Goal: Task Accomplishment & Management: Manage account settings

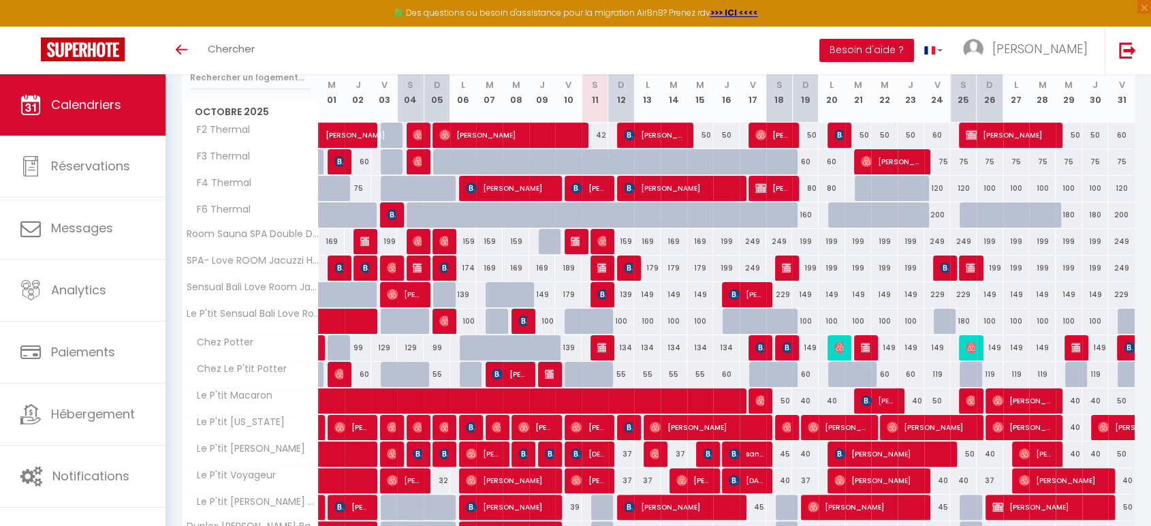
scroll to position [264, 0]
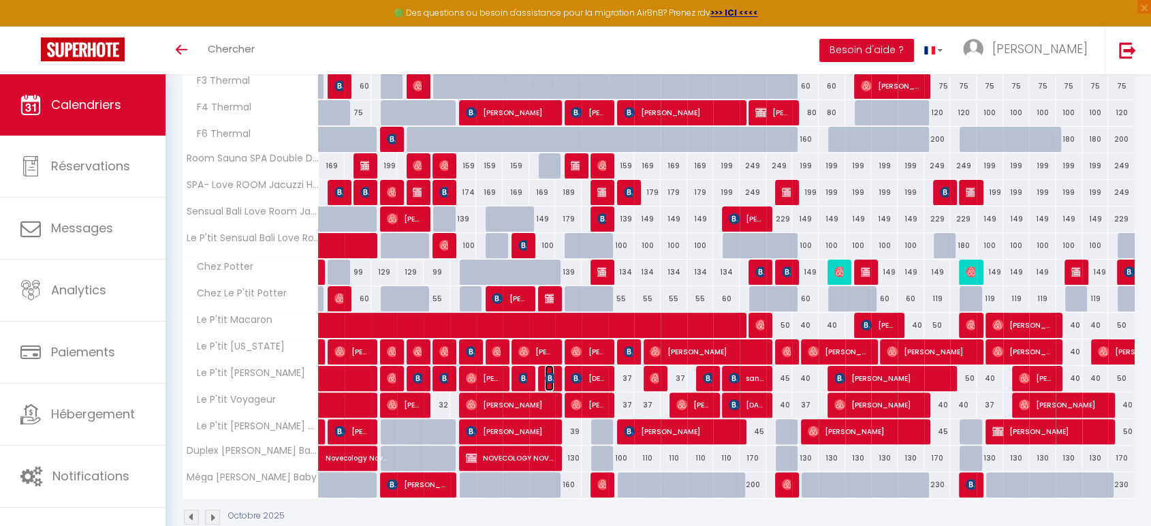
click at [551, 376] on img at bounding box center [550, 378] width 11 height 11
select select "OK"
select select "0"
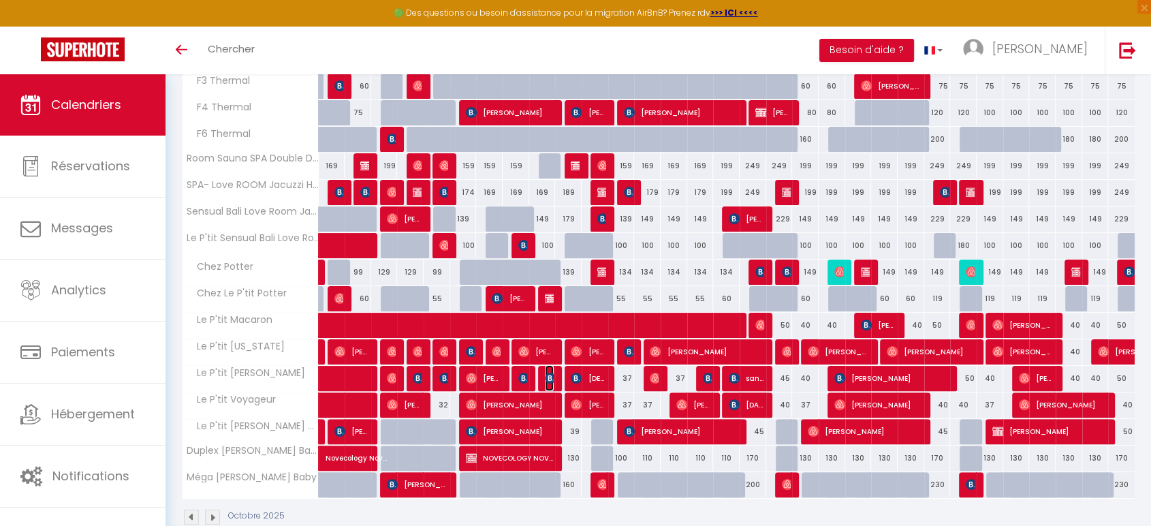
select select "1"
select select
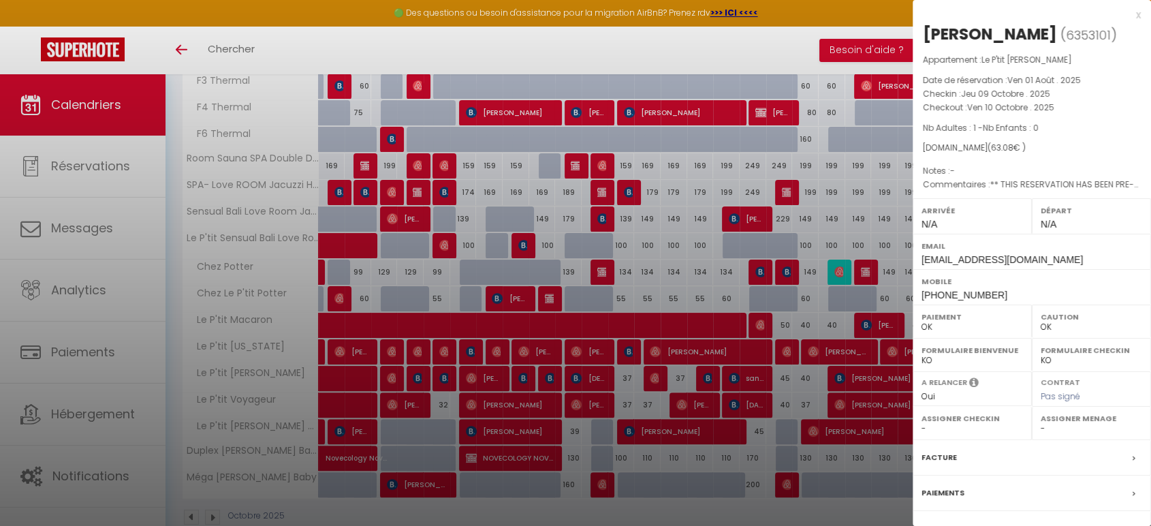
click at [551, 376] on div at bounding box center [575, 263] width 1151 height 526
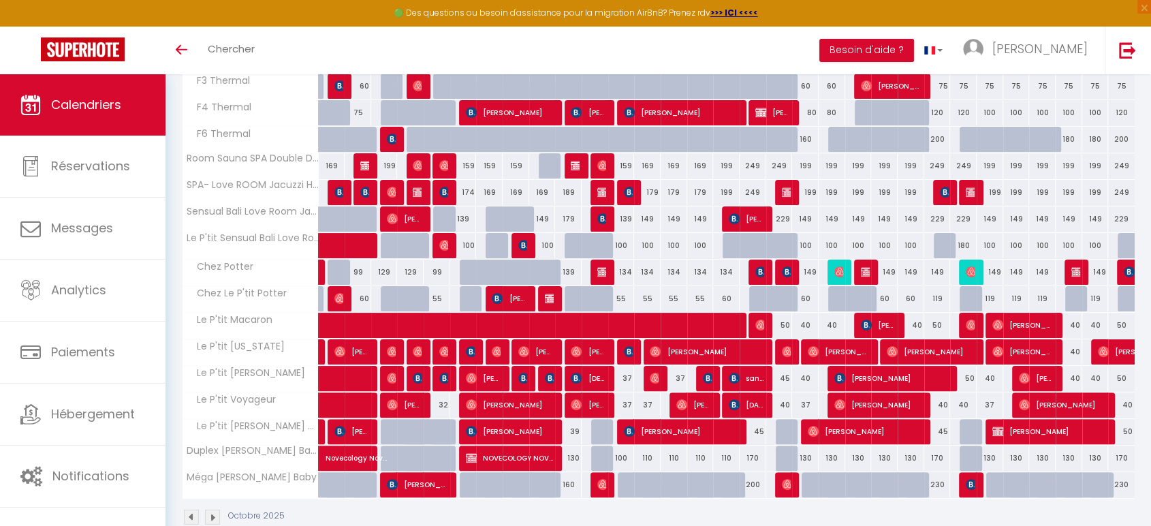
click at [527, 380] on div at bounding box center [525, 379] width 27 height 26
click at [522, 377] on img at bounding box center [523, 378] width 11 height 11
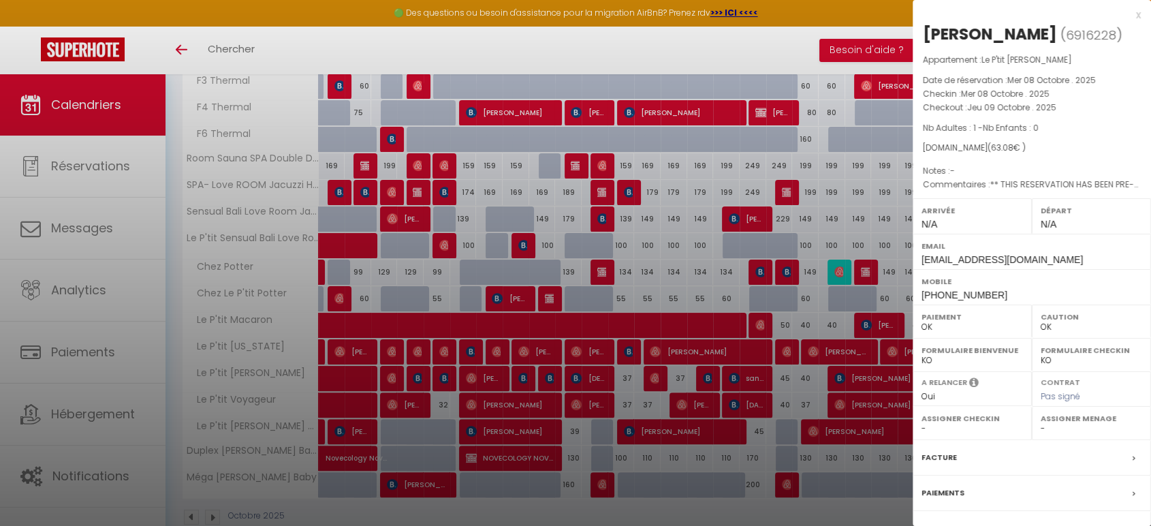
click at [522, 377] on div at bounding box center [575, 263] width 1151 height 526
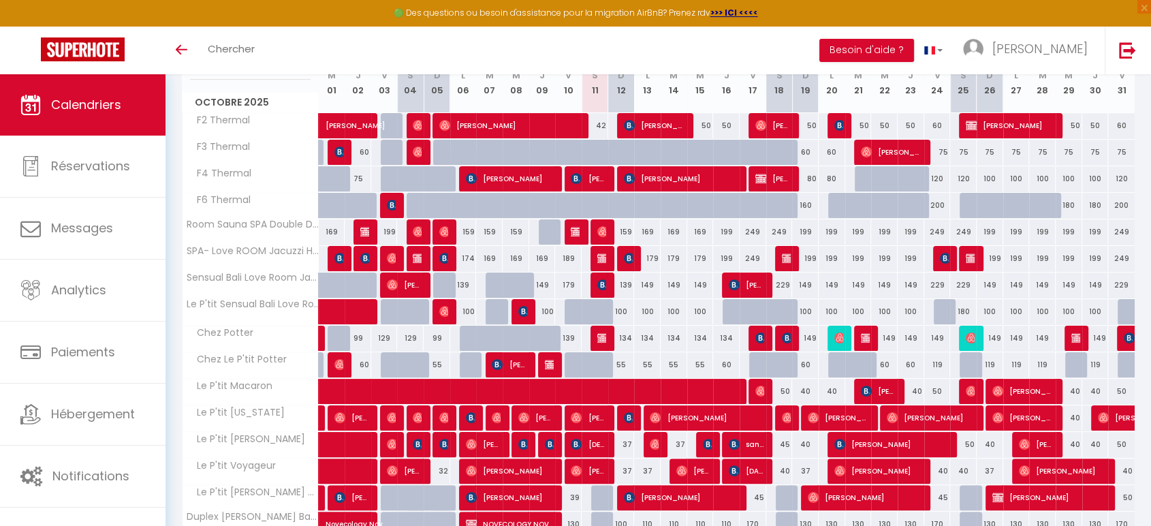
scroll to position [215, 0]
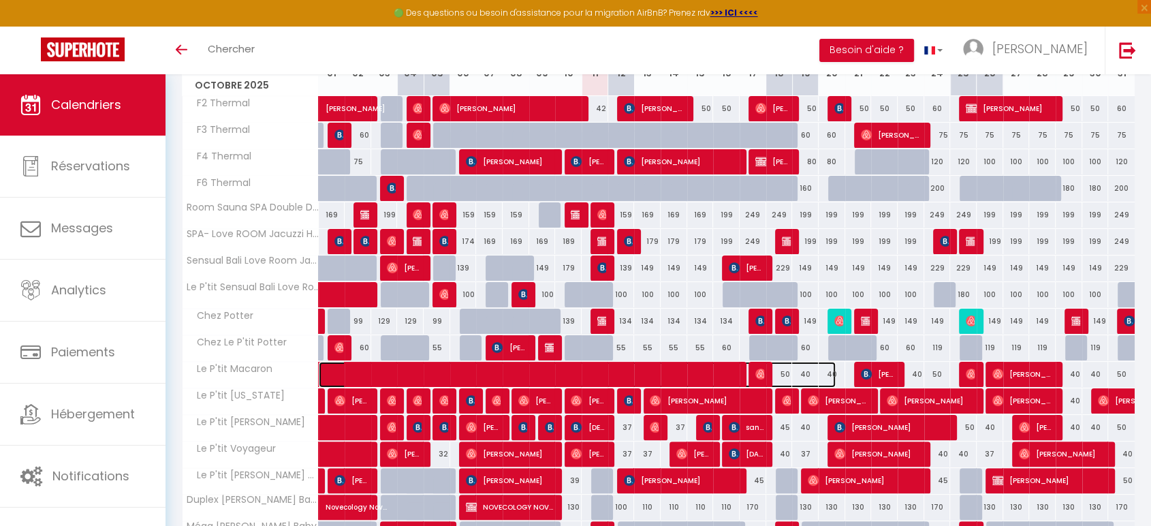
click at [643, 372] on span at bounding box center [584, 375] width 501 height 26
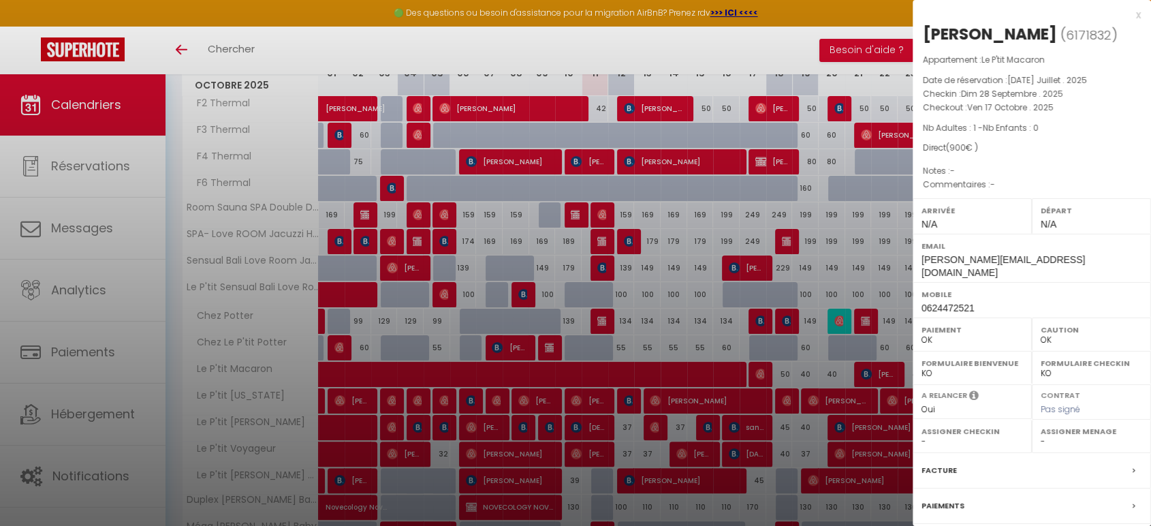
click at [643, 372] on div at bounding box center [575, 263] width 1151 height 526
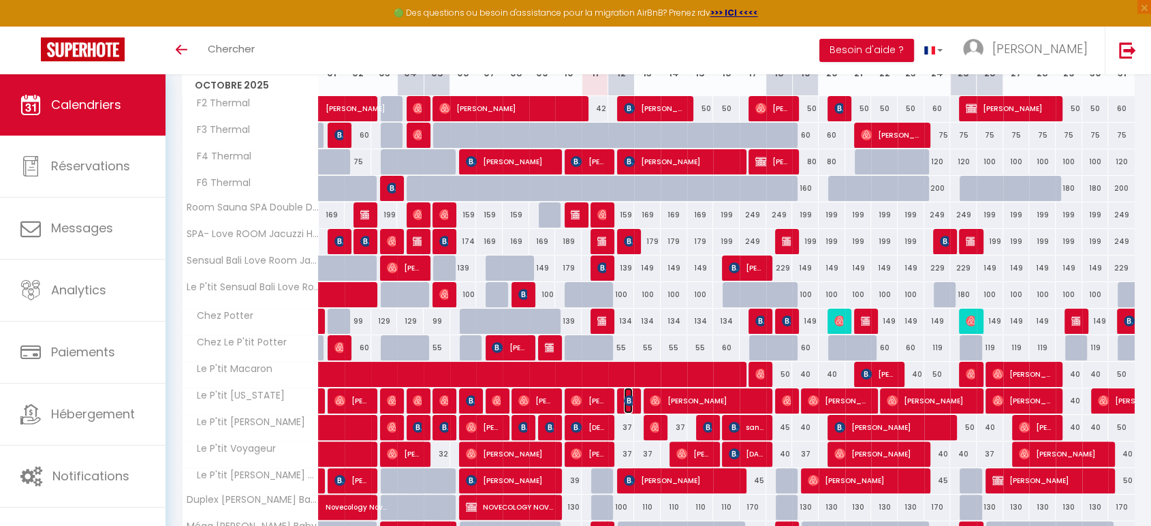
click at [625, 400] on img at bounding box center [629, 400] width 11 height 11
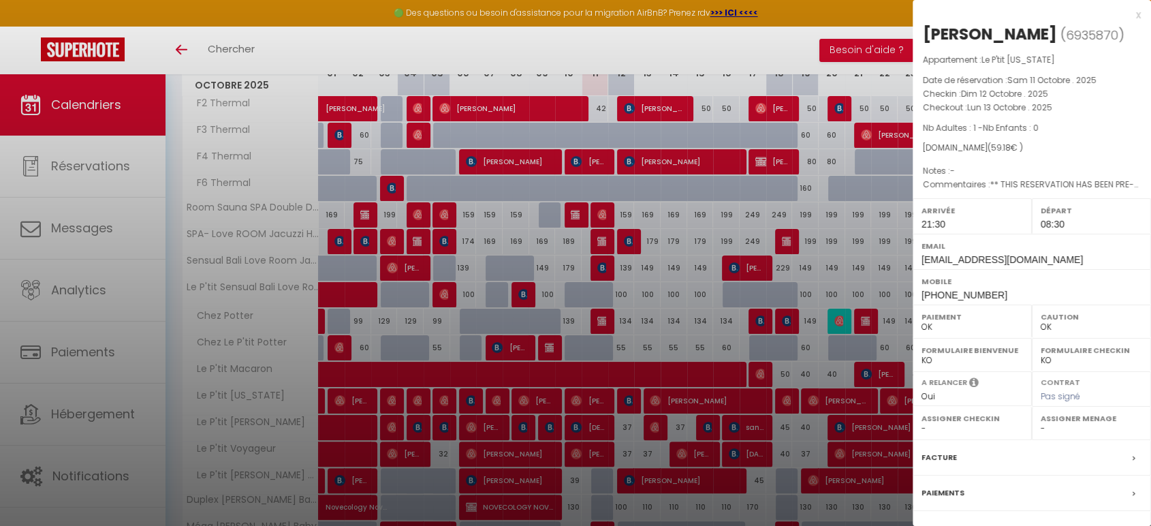
click at [625, 400] on div at bounding box center [575, 263] width 1151 height 526
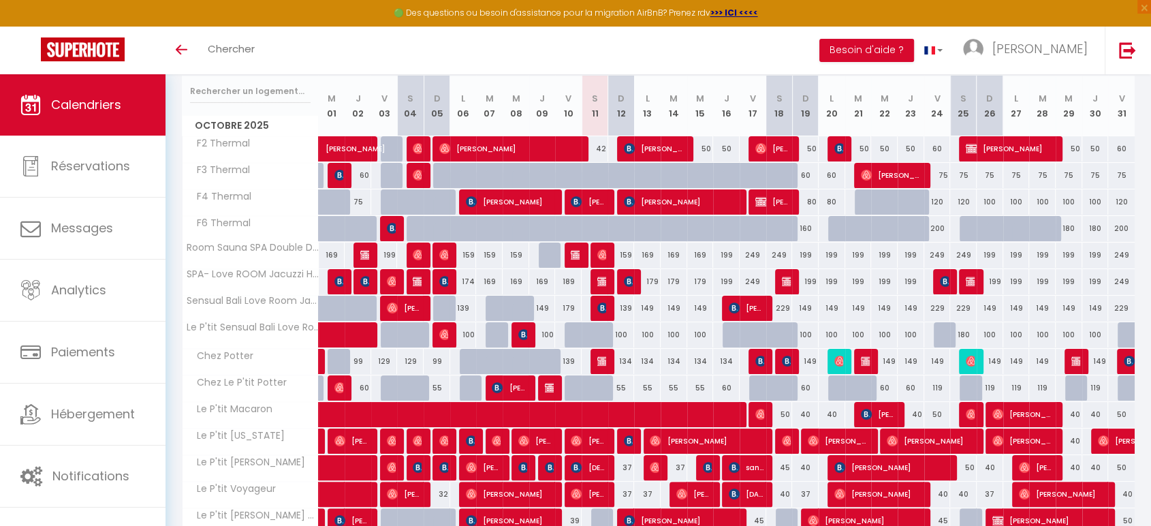
scroll to position [139, 0]
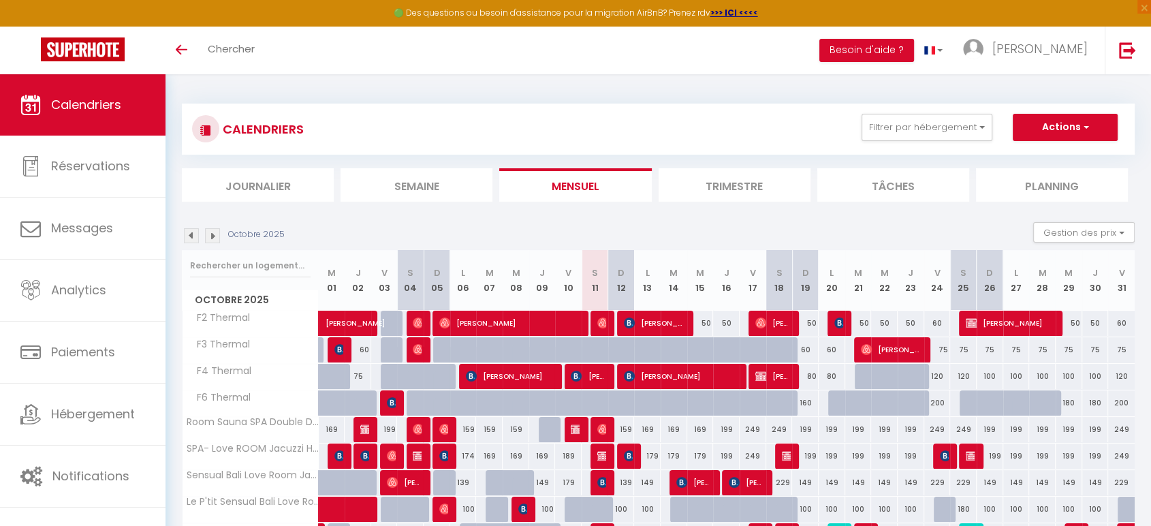
scroll to position [112, 0]
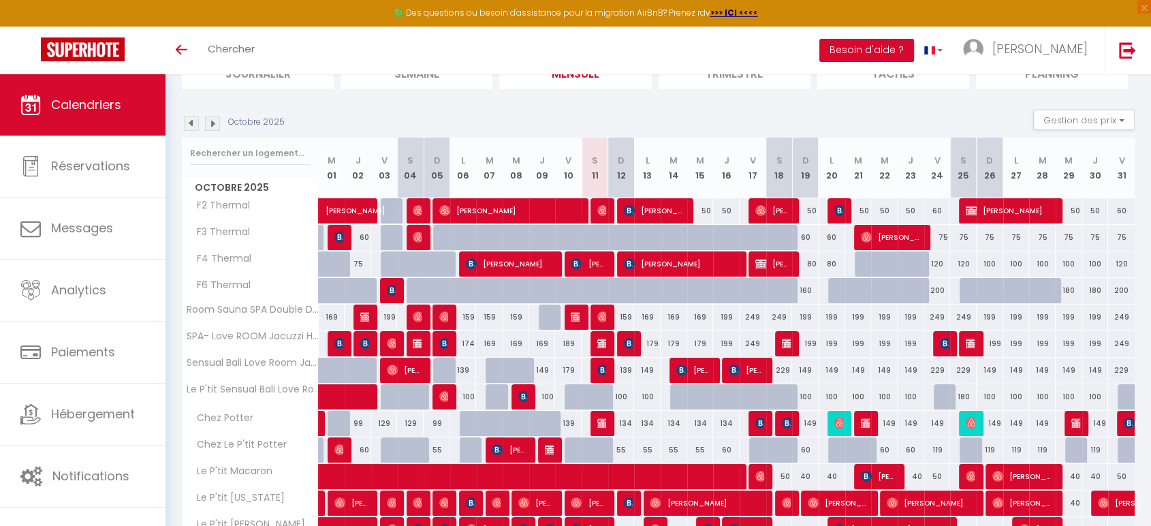
click at [704, 208] on div "50" at bounding box center [700, 210] width 27 height 25
type input "50"
type input "Mer 15 Octobre 2025"
type input "Jeu 16 Octobre 2025"
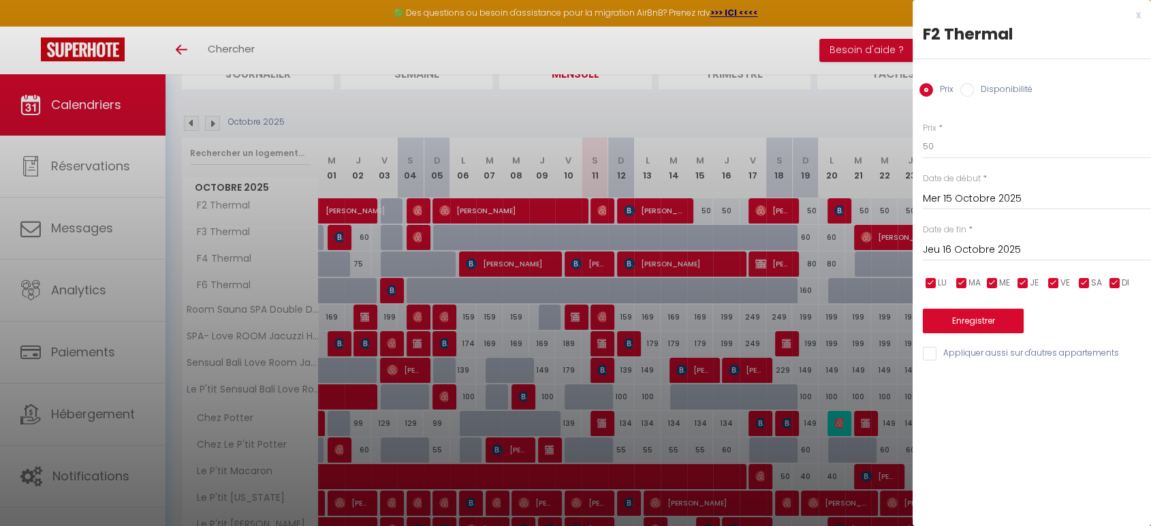
scroll to position [139, 0]
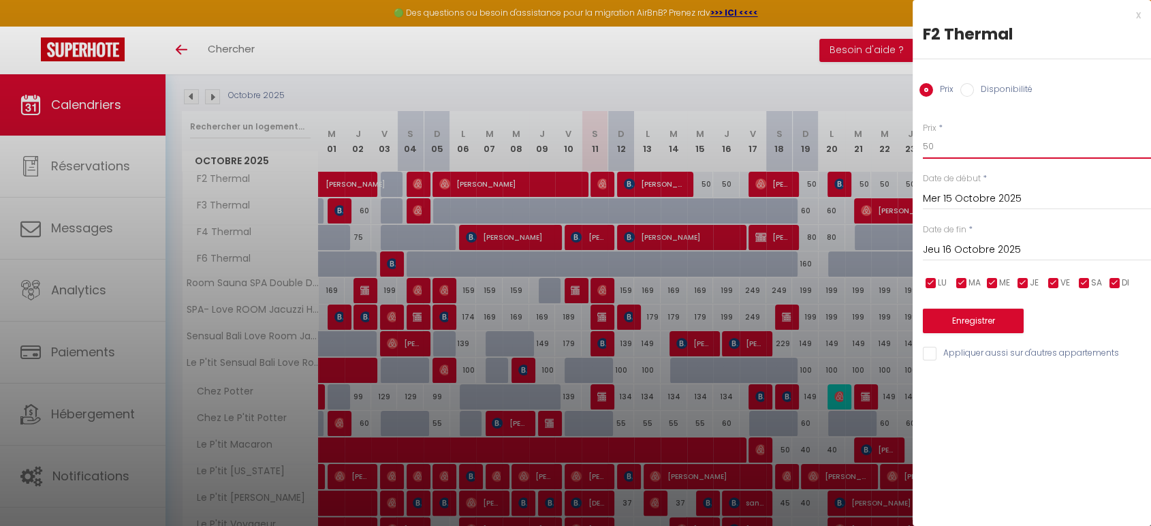
drag, startPoint x: 954, startPoint y: 155, endPoint x: 905, endPoint y: 140, distance: 51.3
click at [905, 140] on body "🟢 Des questions ou besoin d'assistance pour la migration AirBnB? Prenez rdv >>>…" at bounding box center [575, 307] width 1151 height 745
type input "45"
click at [950, 250] on input "Jeu 16 Octobre 2025" at bounding box center [1037, 250] width 228 height 18
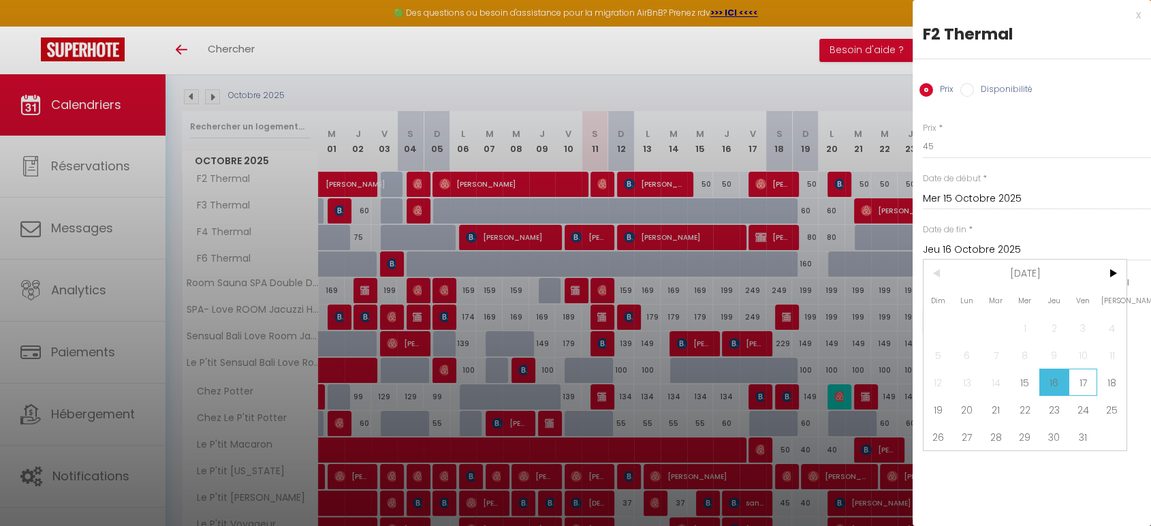
click at [1076, 379] on span "17" at bounding box center [1083, 382] width 29 height 27
type input "Ven 17 Octobre 2025"
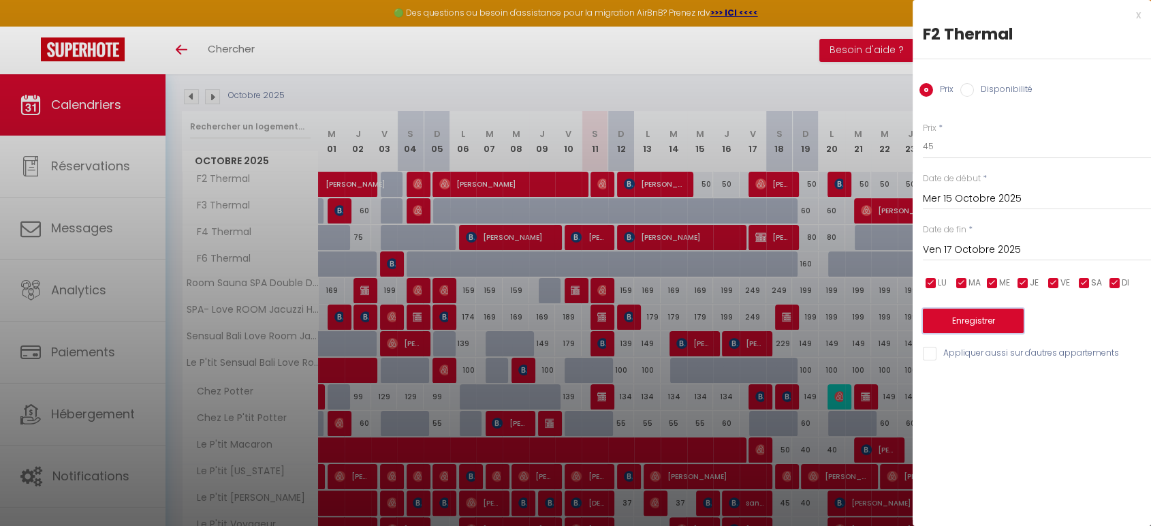
click at [1003, 320] on button "Enregistrer" at bounding box center [973, 321] width 101 height 25
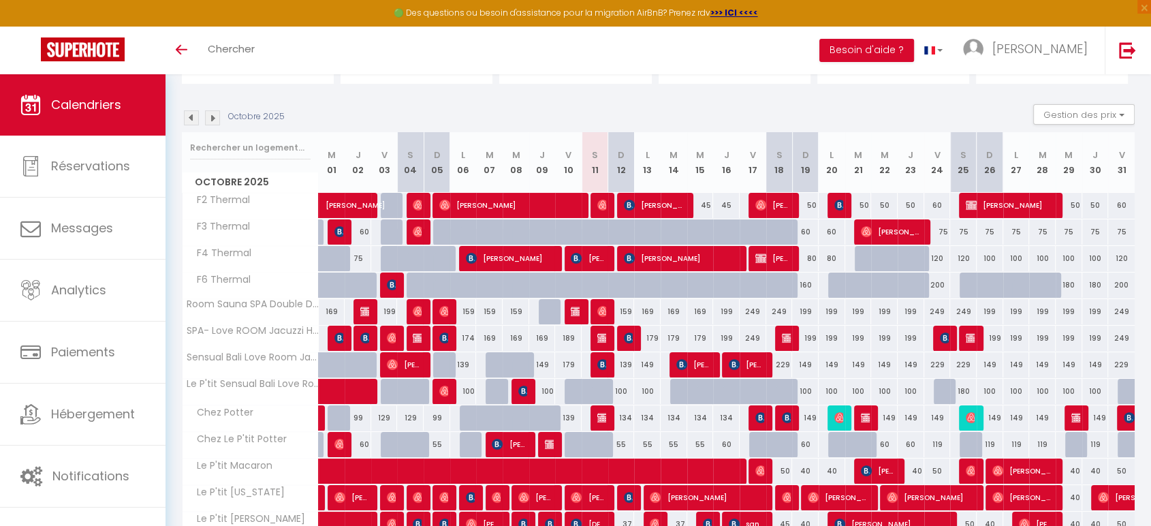
scroll to position [0, 0]
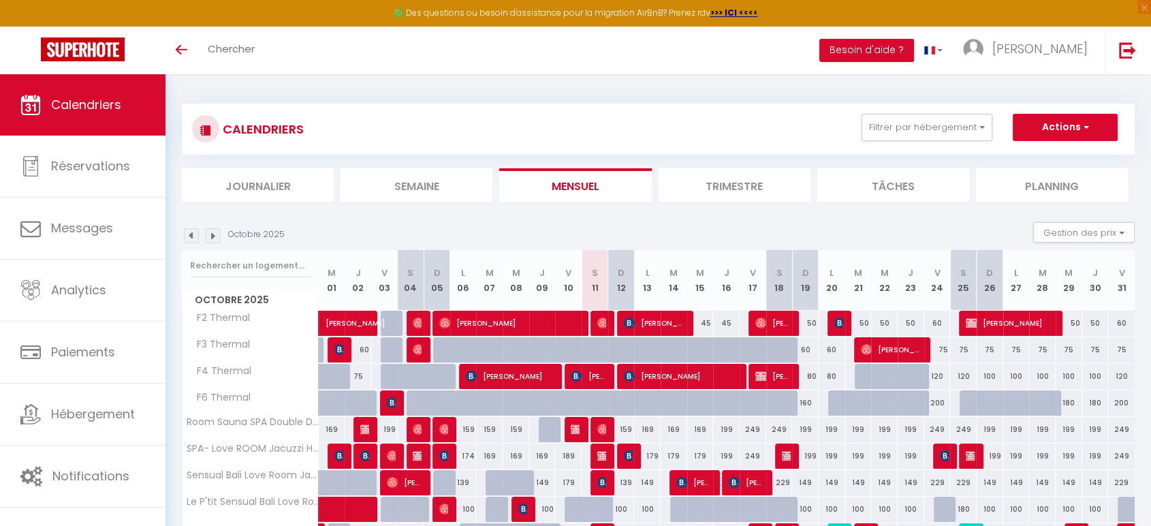
click at [213, 234] on img at bounding box center [212, 235] width 15 height 15
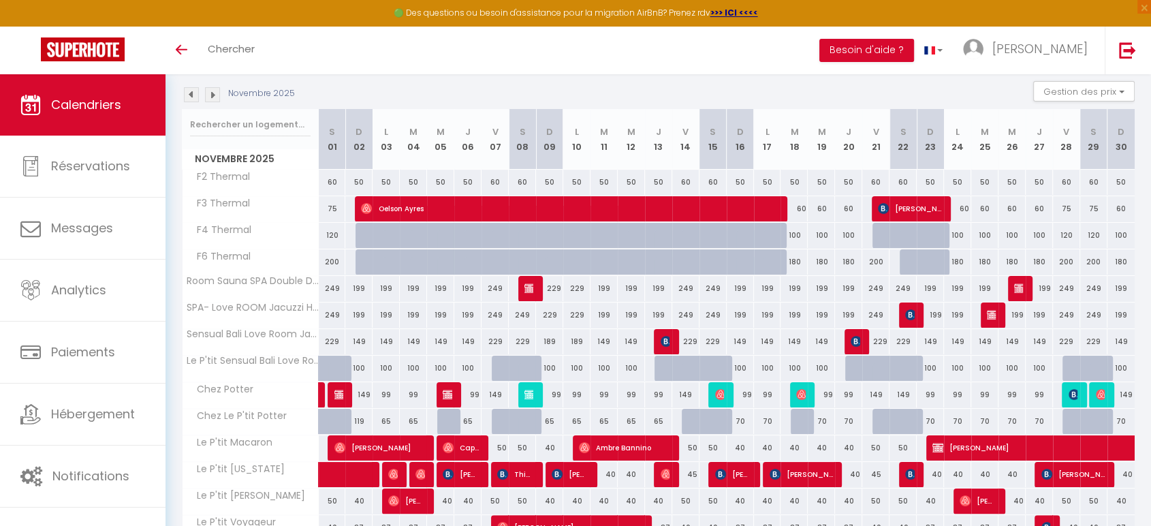
scroll to position [139, 0]
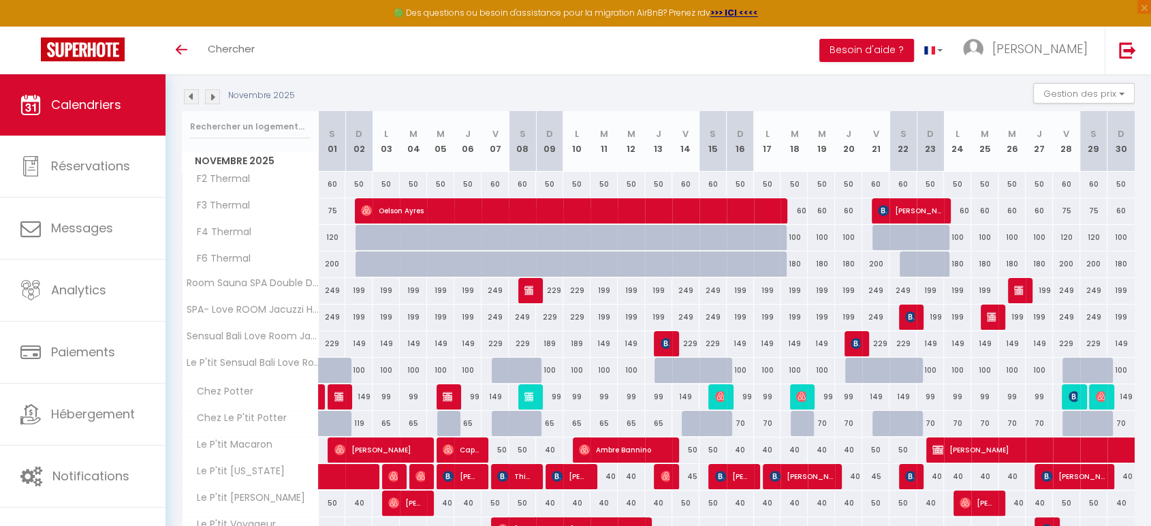
click at [189, 94] on img at bounding box center [191, 96] width 15 height 15
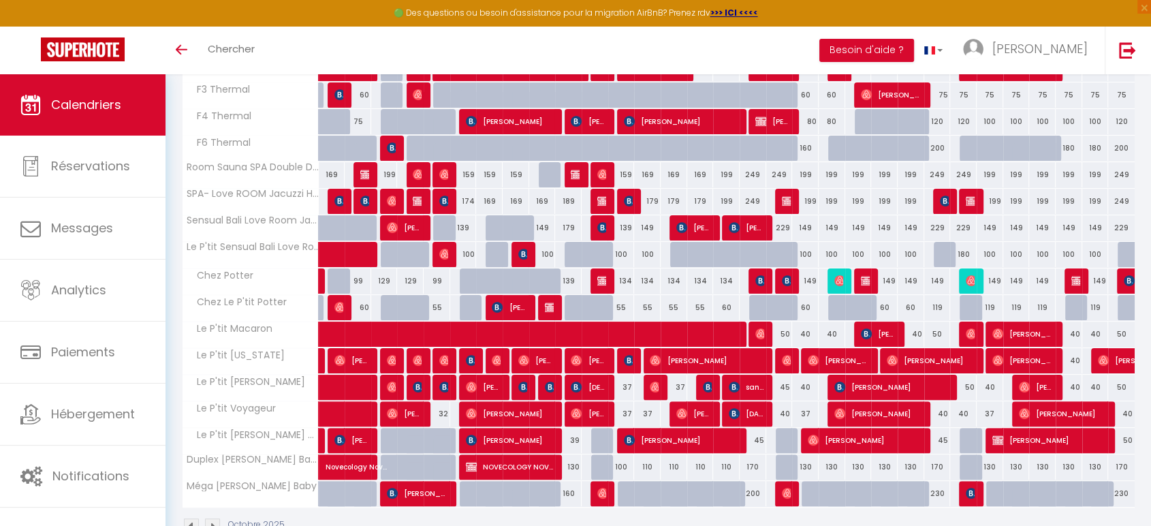
scroll to position [290, 0]
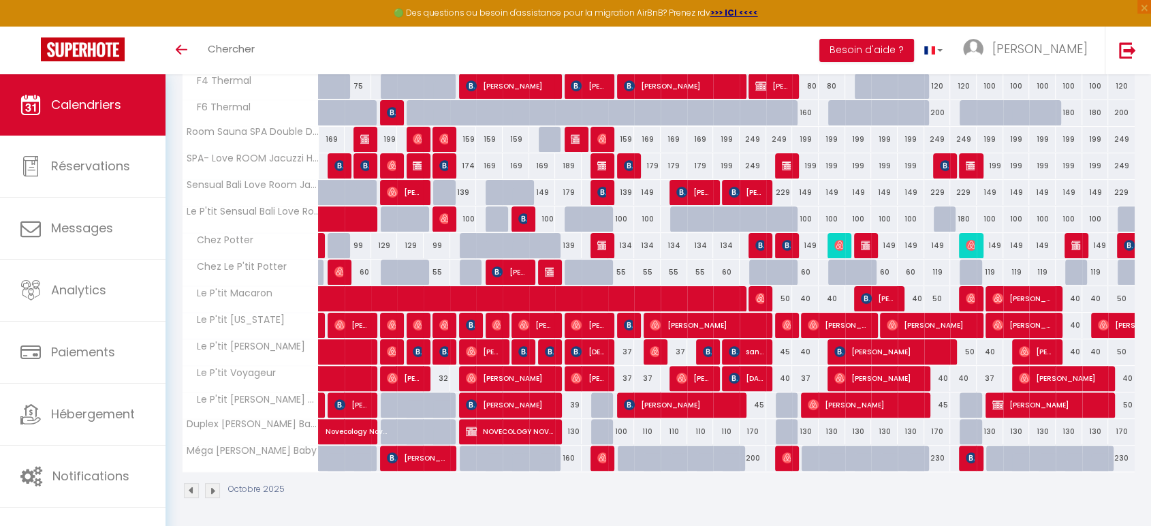
click at [623, 431] on div "100" at bounding box center [621, 431] width 27 height 25
type input "100"
type input "Dim 12 Octobre 2025"
type input "Lun 13 Octobre 2025"
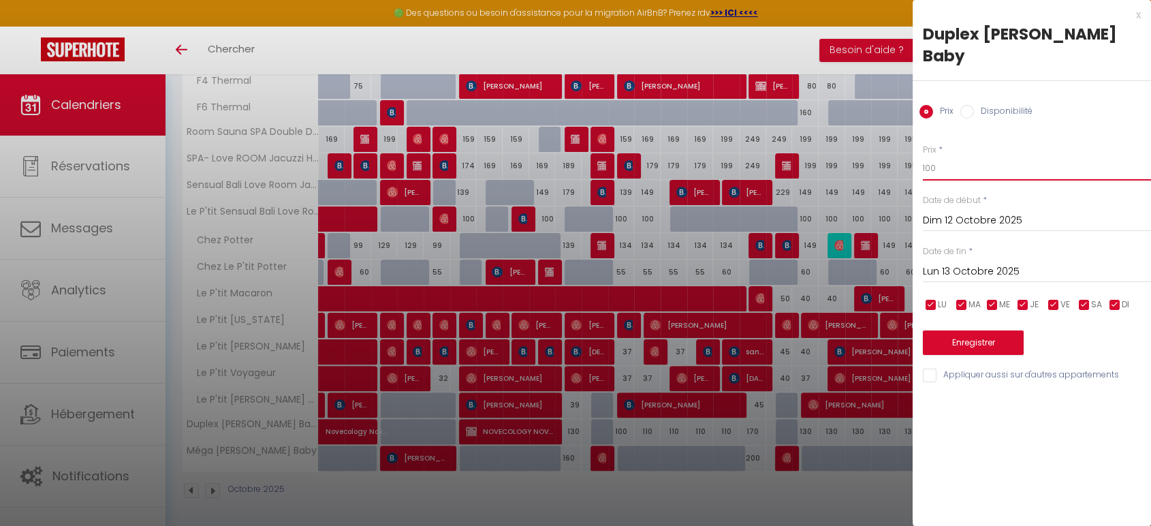
drag, startPoint x: 938, startPoint y: 176, endPoint x: 893, endPoint y: 163, distance: 46.8
click at [893, 163] on body "🟢 Des questions ou besoin d'assistance pour la migration AirBnB? Prenez rdv >>>…" at bounding box center [575, 156] width 1151 height 745
type input "80"
click at [945, 341] on button "Enregistrer" at bounding box center [973, 342] width 101 height 25
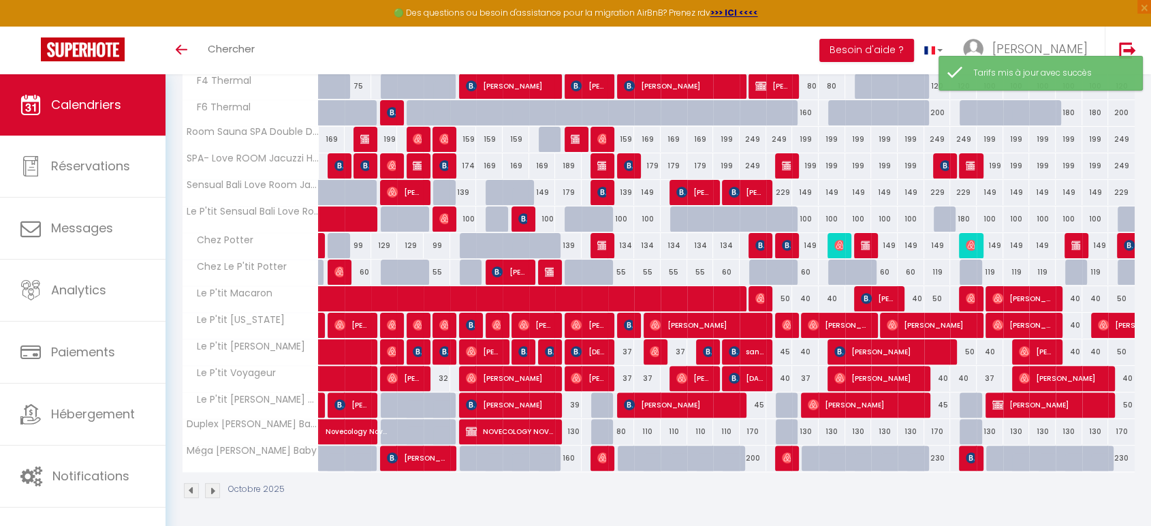
click at [650, 430] on div "110" at bounding box center [647, 431] width 27 height 25
type input "110"
type input "Lun 13 Octobre 2025"
type input "[DATE] Octobre 2025"
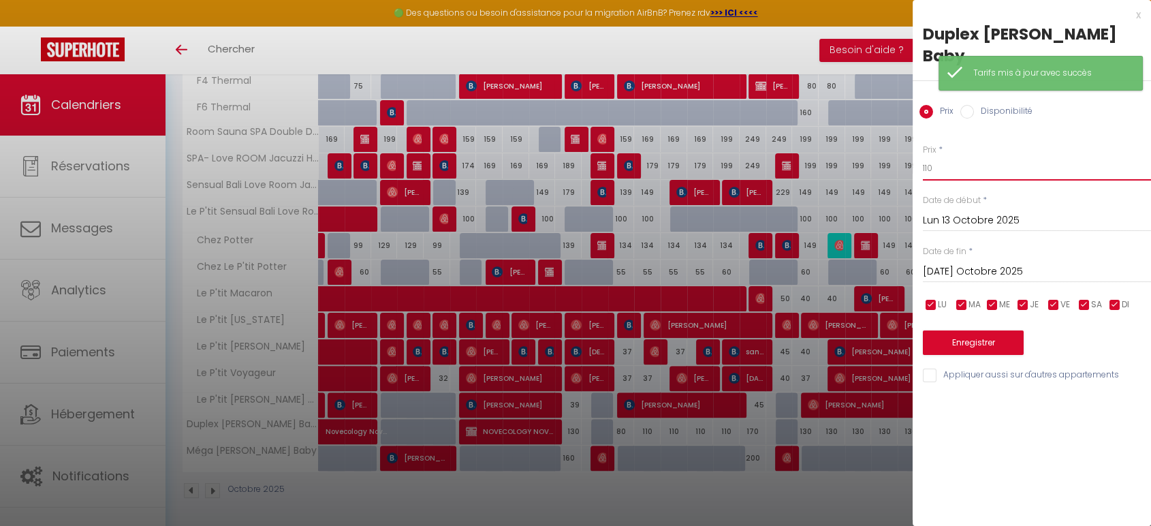
drag, startPoint x: 958, startPoint y: 176, endPoint x: 834, endPoint y: 142, distance: 129.2
click at [834, 142] on body "🟢 Des questions ou besoin d'assistance pour la migration AirBnB? Prenez rdv >>>…" at bounding box center [575, 156] width 1151 height 745
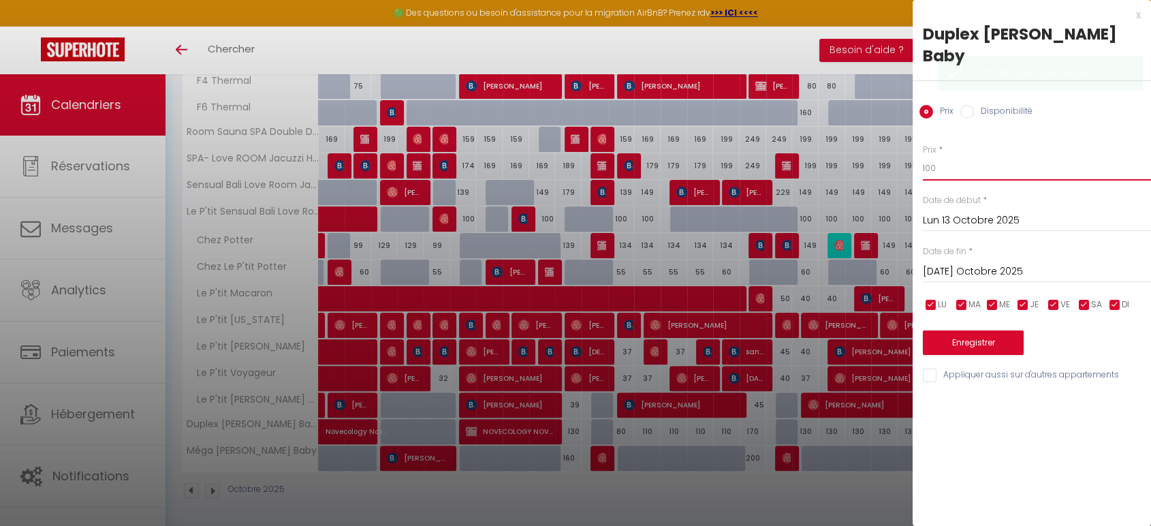
type input "100"
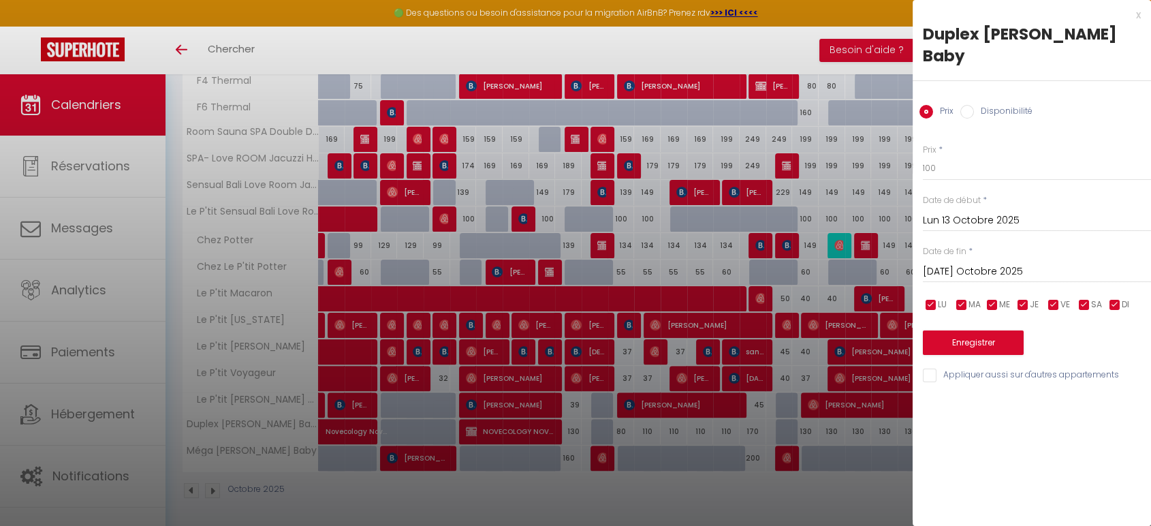
click at [950, 274] on input "[DATE] Octobre 2025" at bounding box center [1037, 272] width 228 height 18
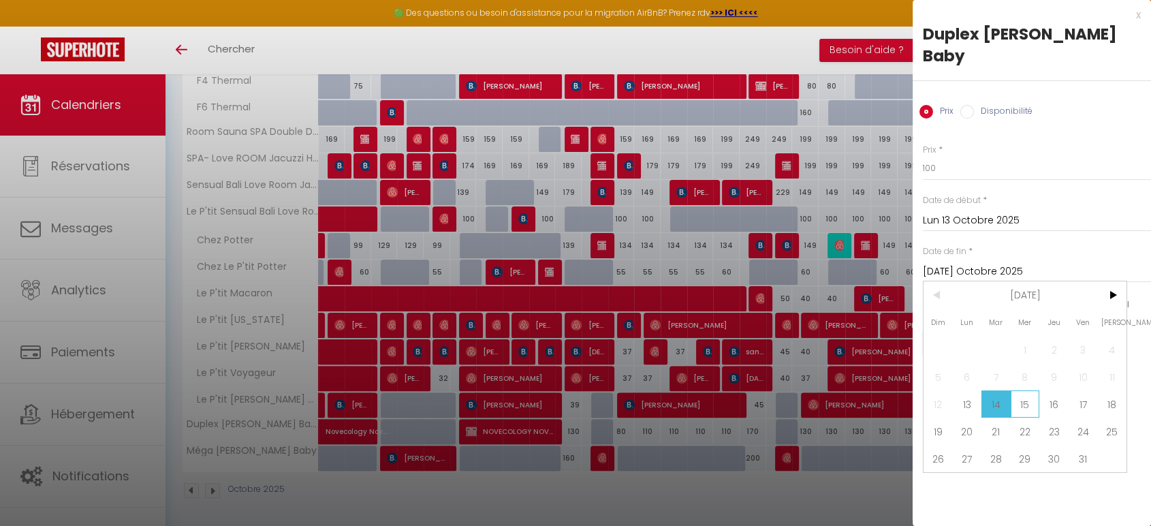
click at [1030, 401] on span "15" at bounding box center [1025, 403] width 29 height 27
type input "Mer 15 Octobre 2025"
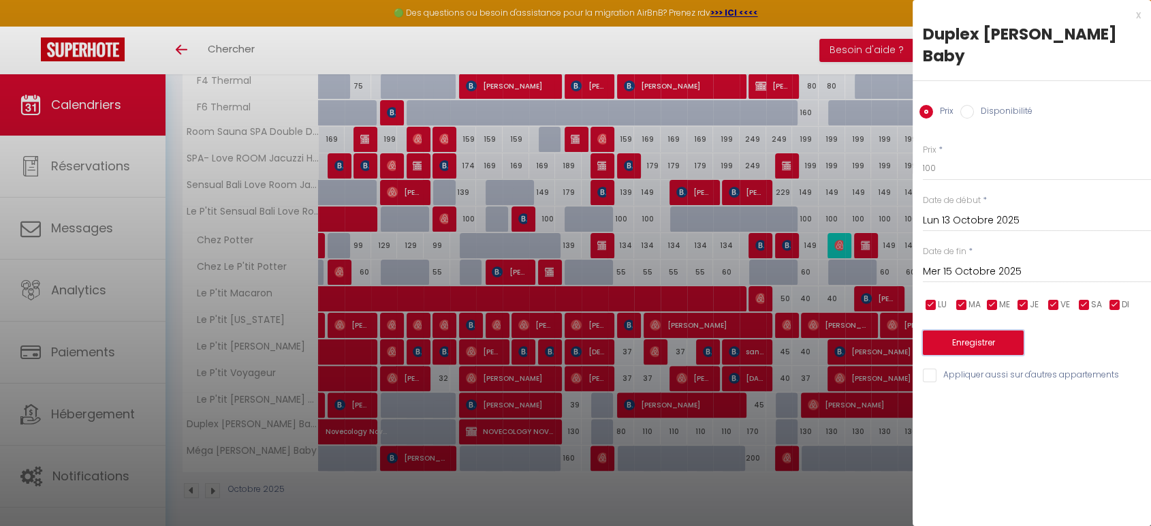
click at [986, 338] on button "Enregistrer" at bounding box center [973, 342] width 101 height 25
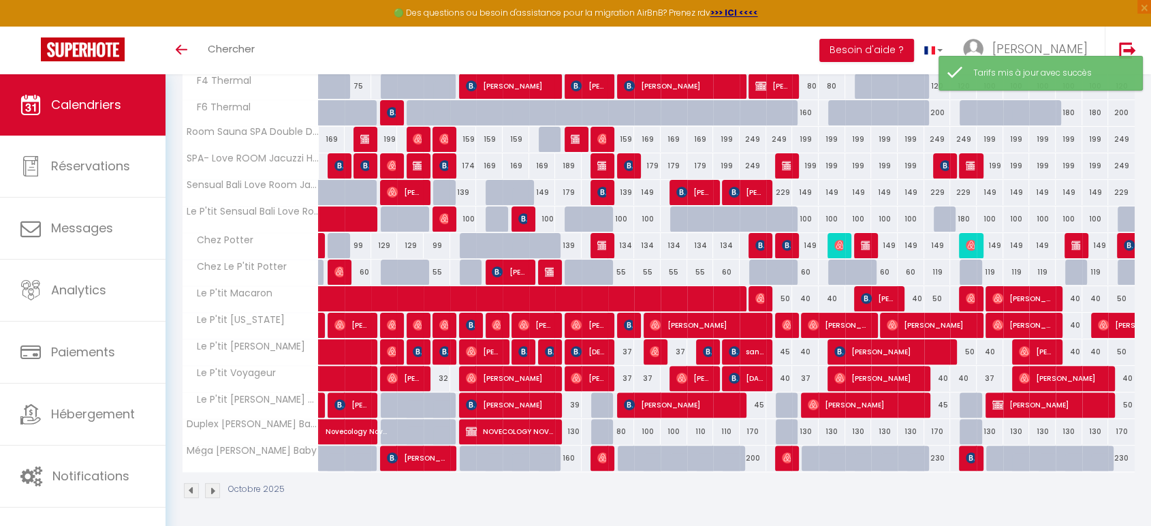
click at [753, 429] on div "170" at bounding box center [753, 431] width 27 height 25
type input "170"
type input "Ven 17 Octobre 2025"
type input "Sam 18 Octobre 2025"
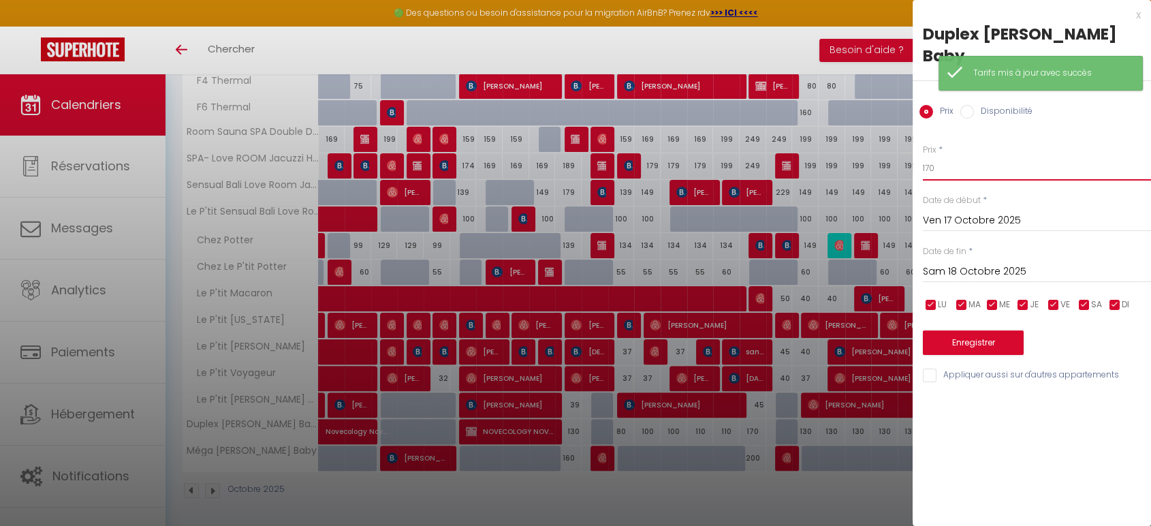
drag, startPoint x: 1003, startPoint y: 166, endPoint x: 772, endPoint y: 158, distance: 231.7
click at [856, 162] on body "🟢 Des questions ou besoin d'assistance pour la migration AirBnB? Prenez rdv >>>…" at bounding box center [575, 156] width 1151 height 745
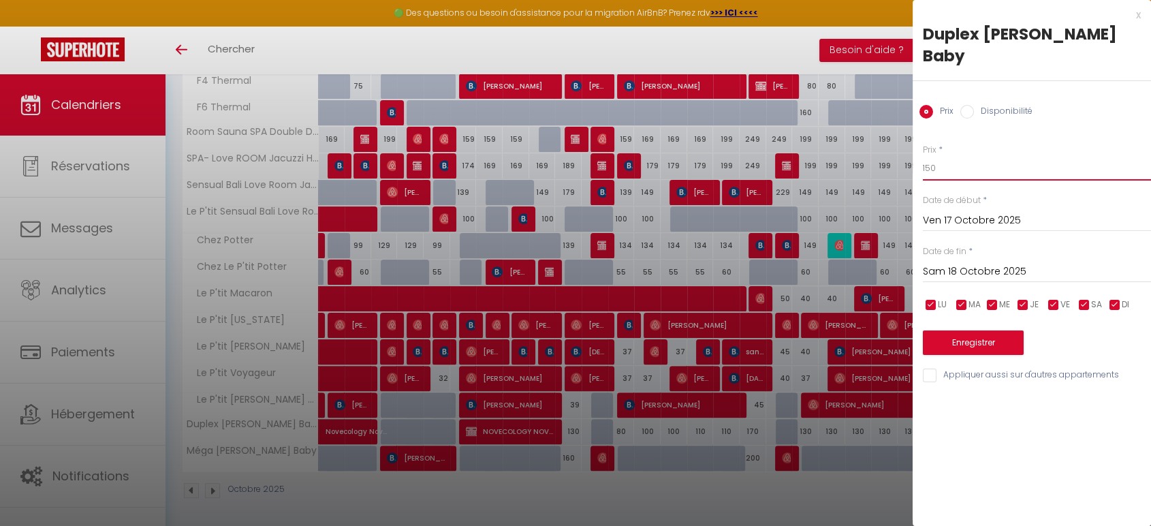
type input "150"
click at [939, 345] on button "Enregistrer" at bounding box center [973, 342] width 101 height 25
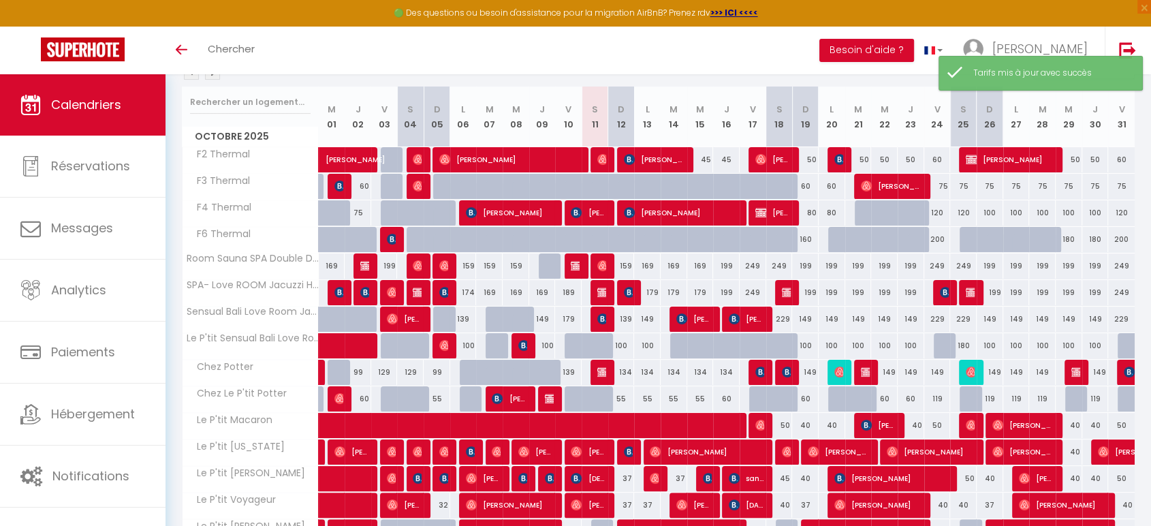
scroll to position [139, 0]
